Goal: Transaction & Acquisition: Purchase product/service

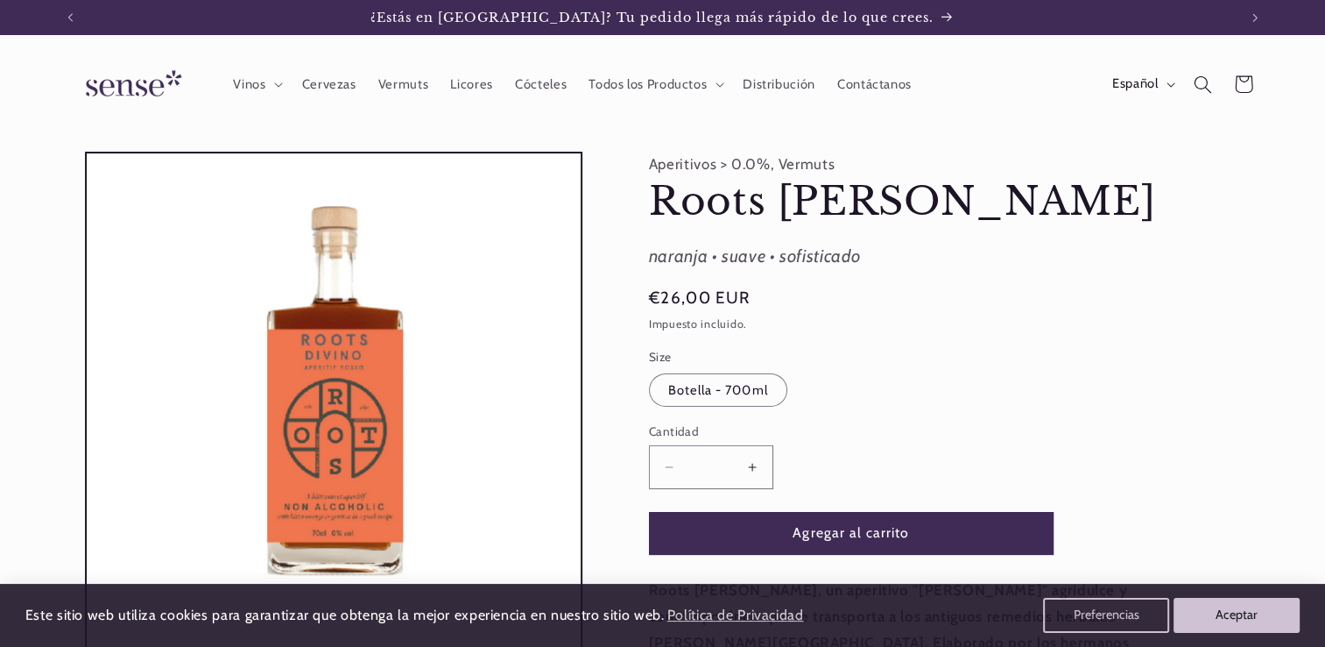
click at [1198, 82] on icon "Búsqueda" at bounding box center [1203, 84] width 18 height 18
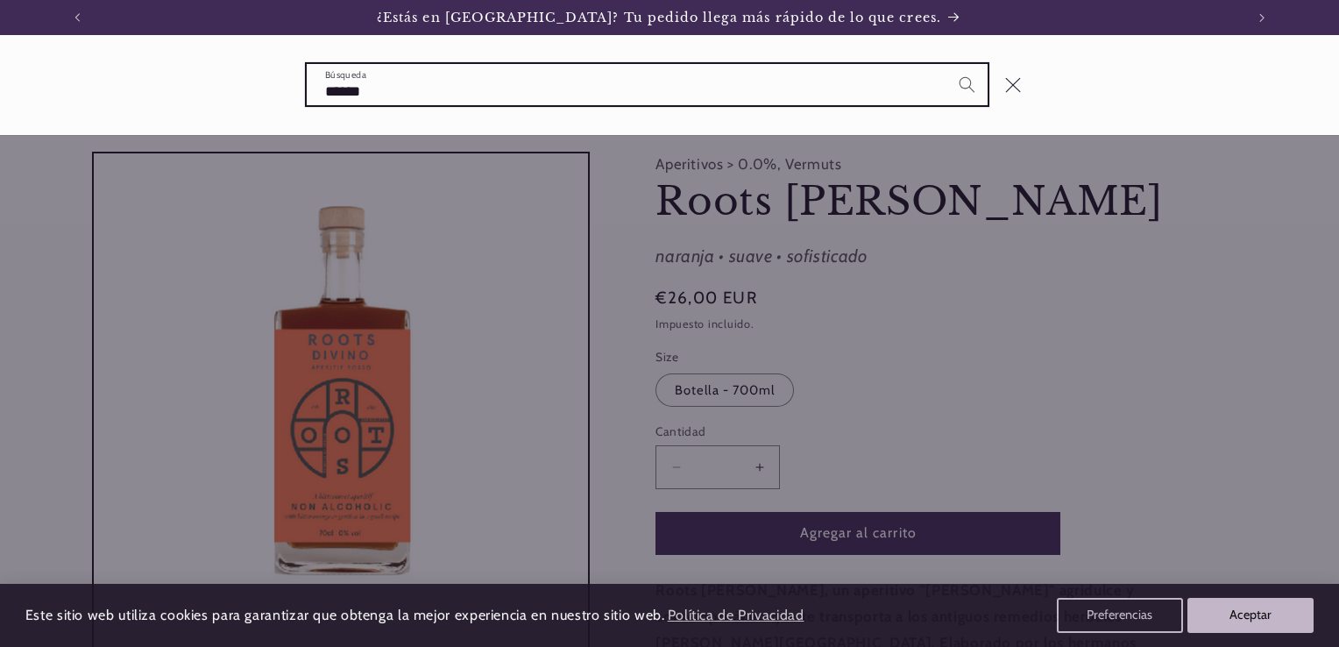
type input "******"
click at [947, 64] on button "Búsqueda" at bounding box center [967, 84] width 40 height 40
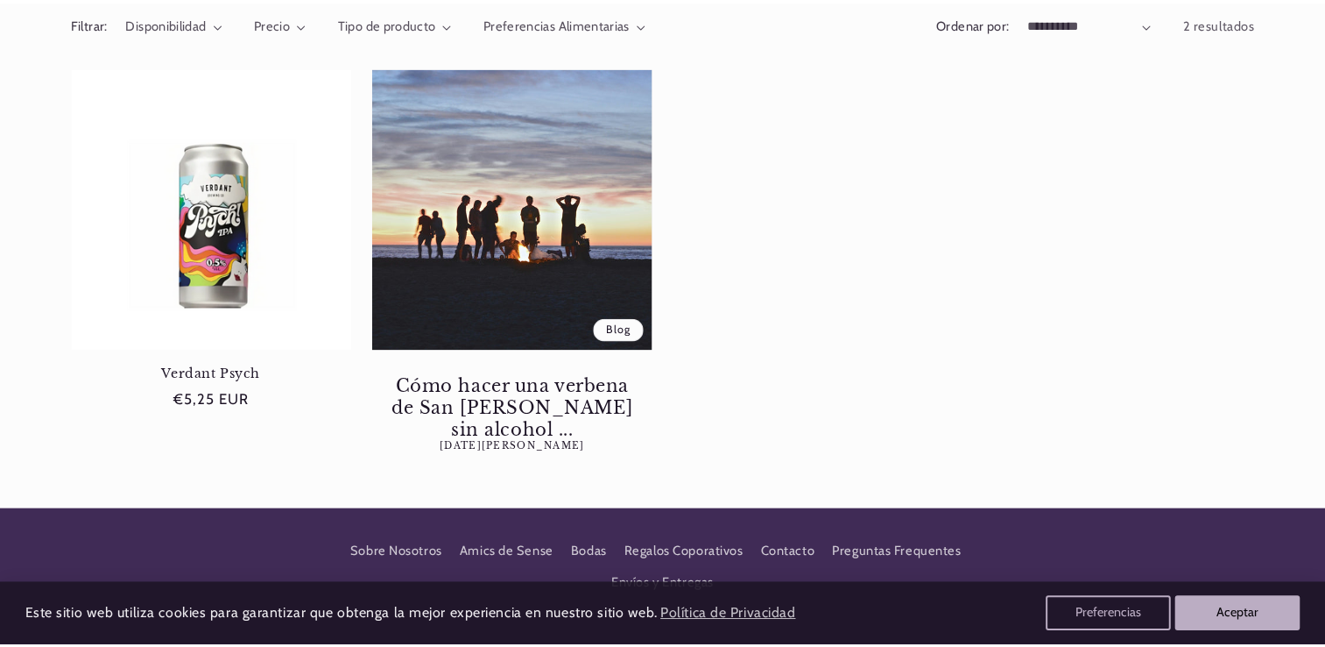
scroll to position [350, 0]
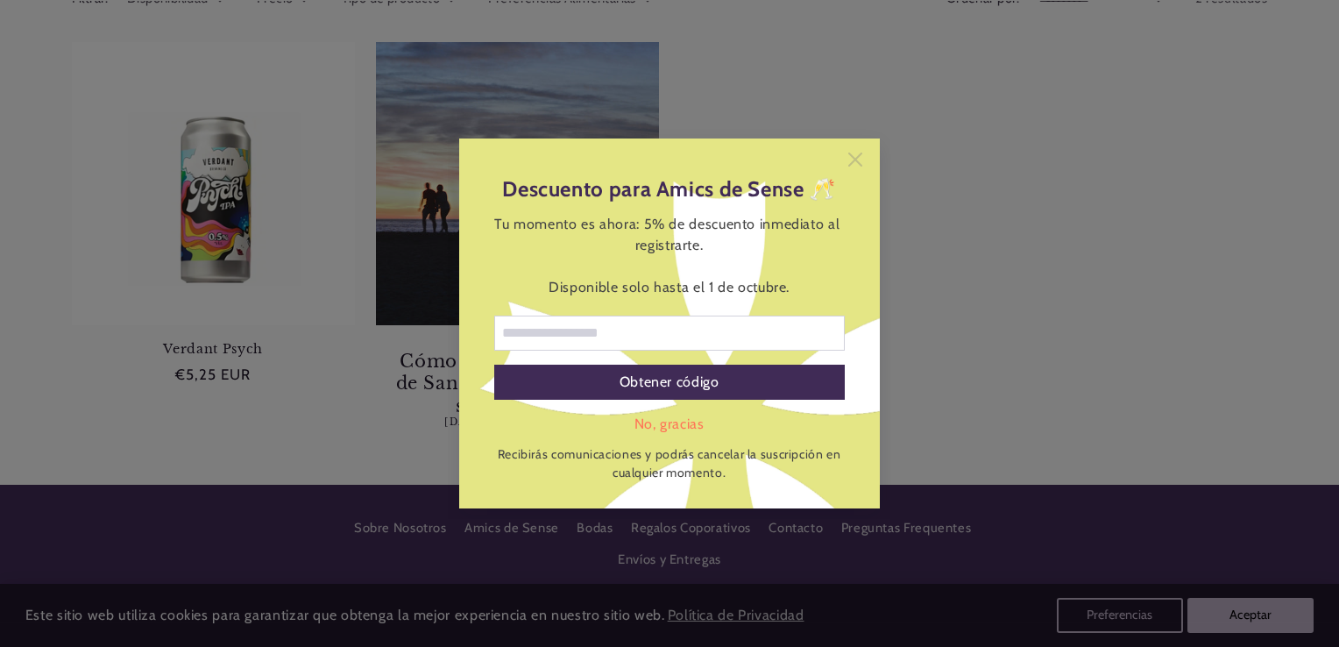
click at [855, 154] on icon at bounding box center [855, 159] width 14 height 14
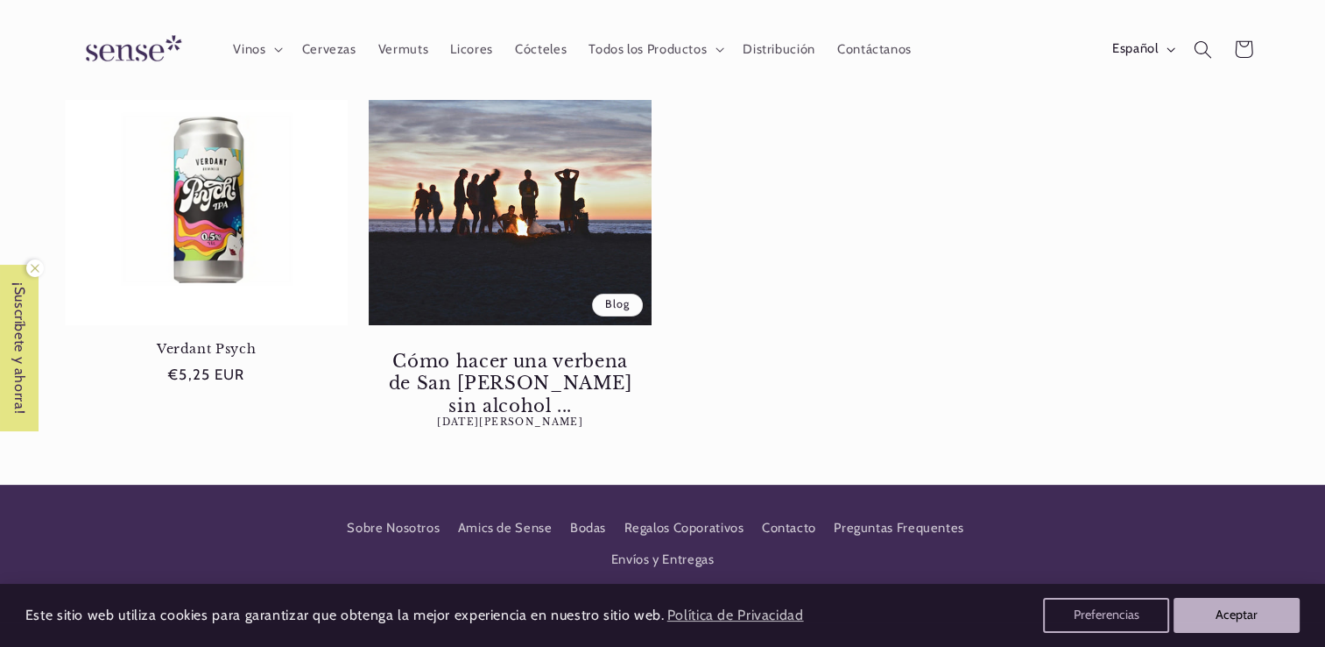
scroll to position [0, 0]
